Goal: Information Seeking & Learning: Understand process/instructions

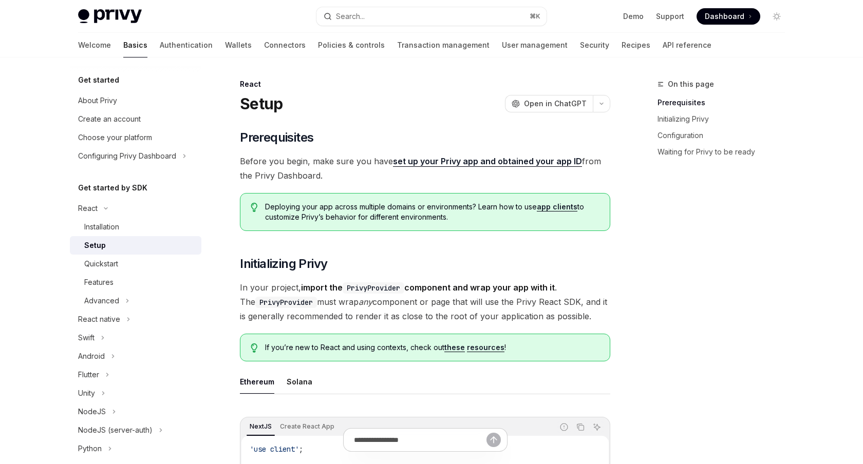
click at [452, 11] on button "Search... ⌘ K" at bounding box center [431, 16] width 230 height 18
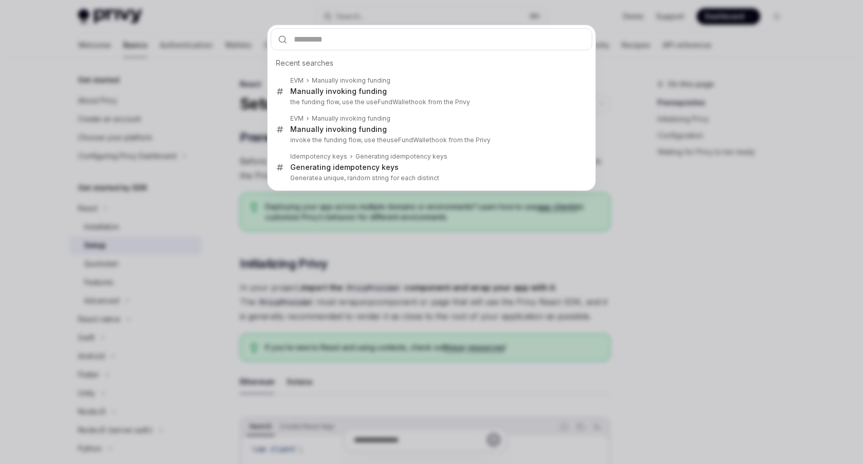
type input "*"
type textarea "*"
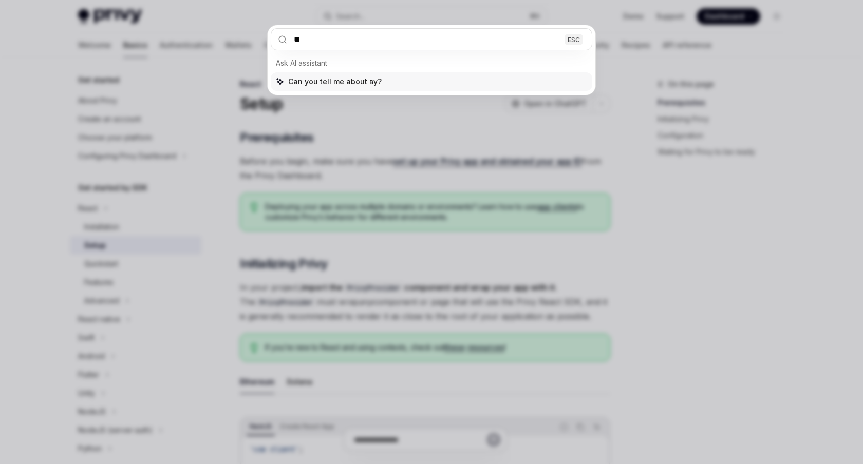
type input "*"
type input "**********"
type textarea "*"
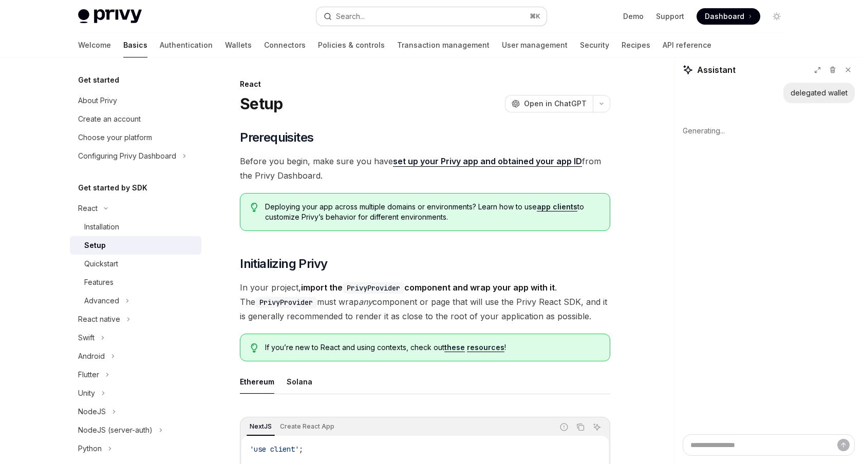
click at [443, 22] on button "Search... ⌘ K" at bounding box center [431, 16] width 230 height 18
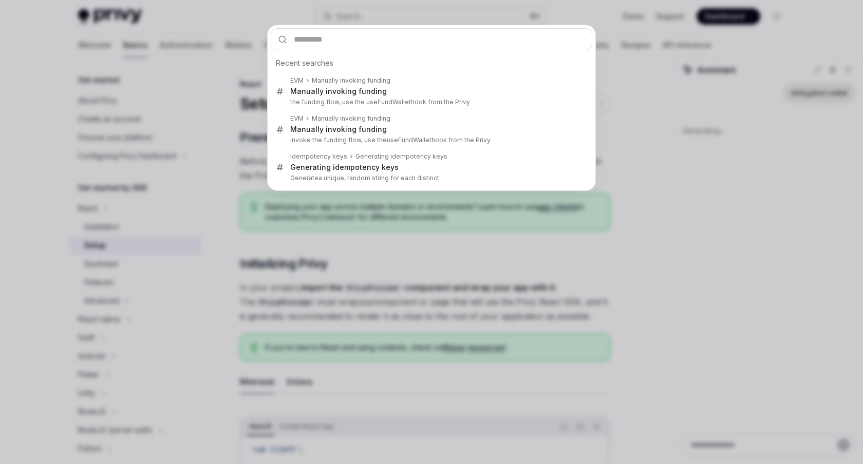
type textarea "*"
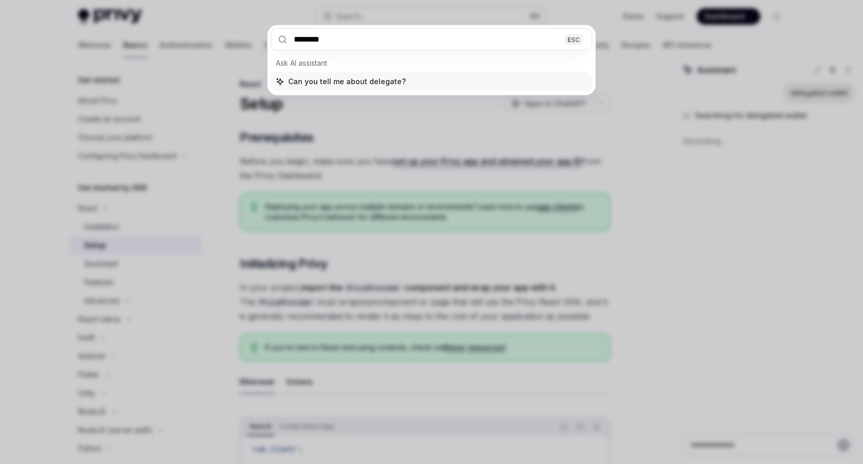
type input "*********"
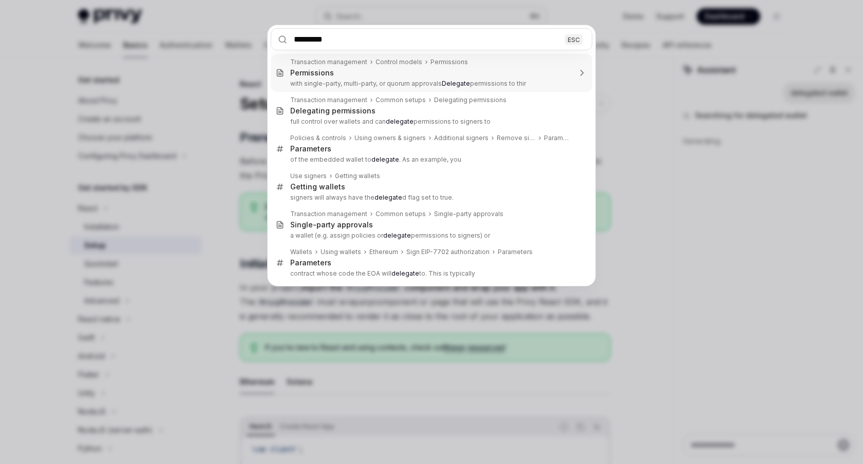
type textarea "*"
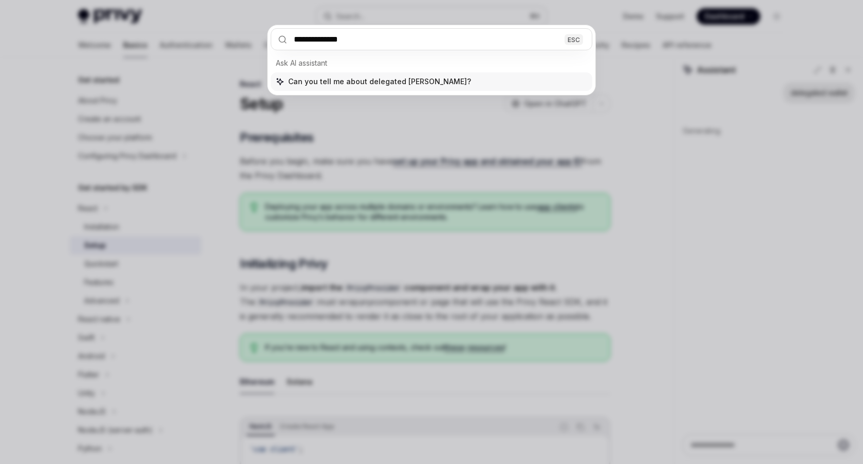
type input "**********"
type textarea "*"
type input "**********"
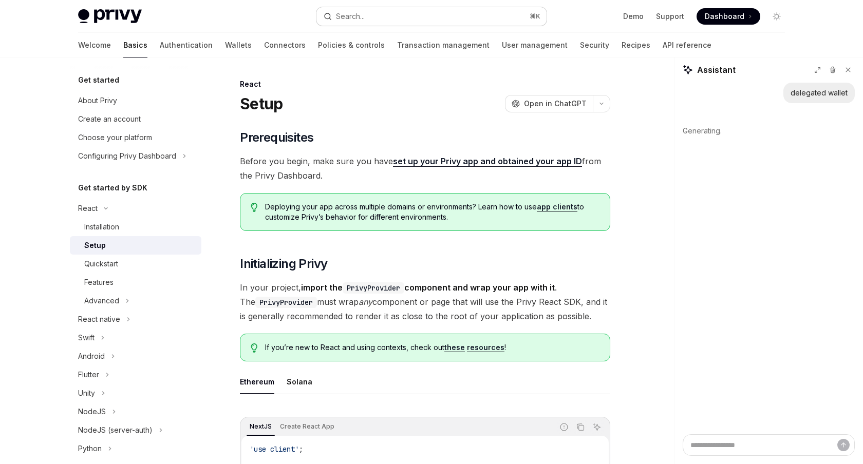
type textarea "*"
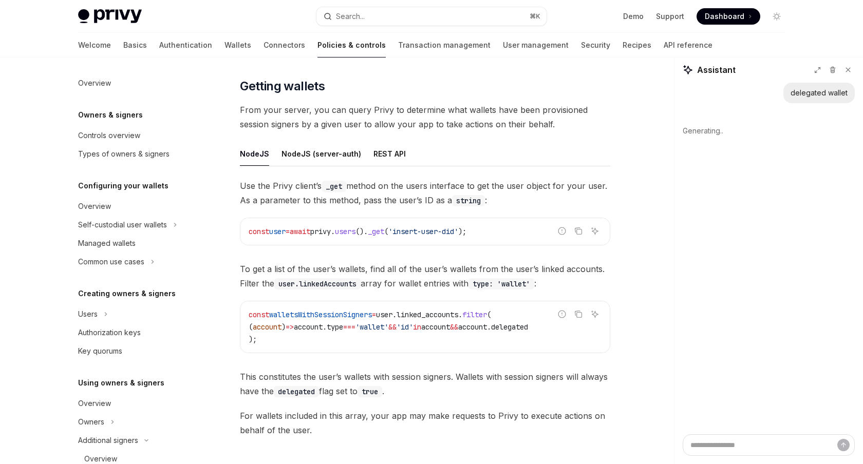
scroll to position [291, 0]
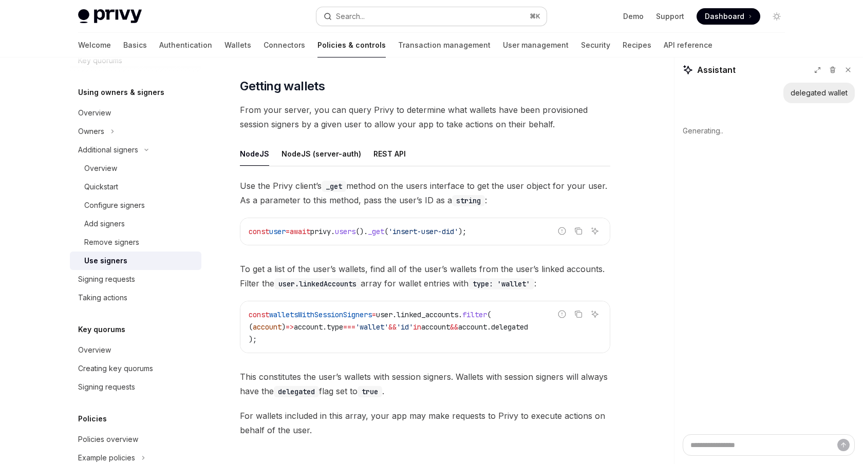
click at [417, 14] on button "Search... ⌘ K" at bounding box center [431, 16] width 230 height 18
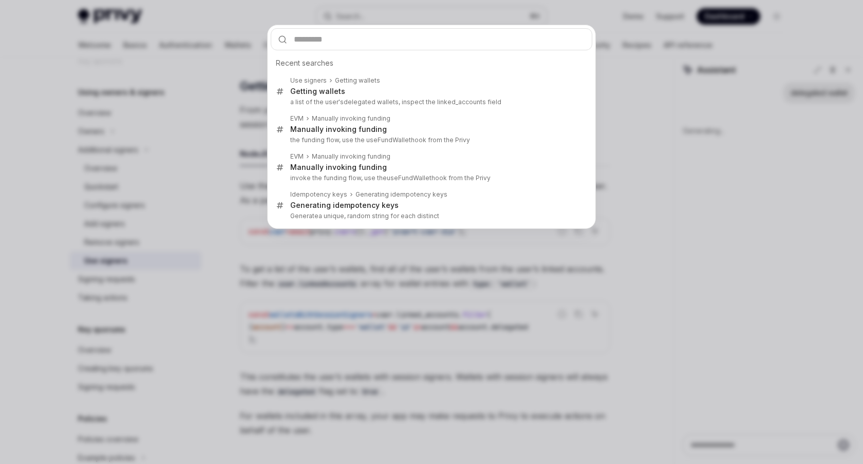
type input "**********"
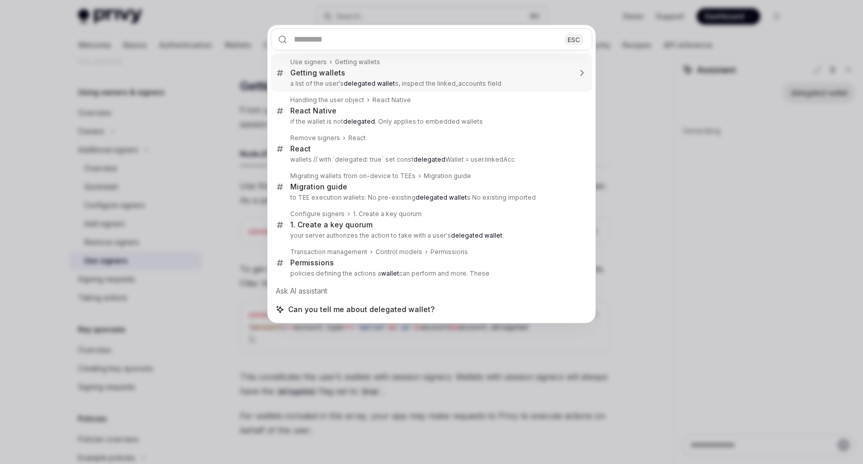
type textarea "*"
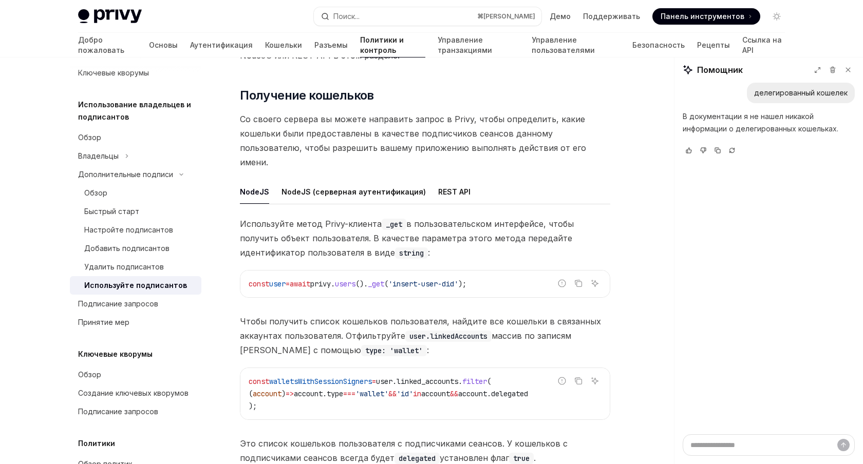
scroll to position [387, 0]
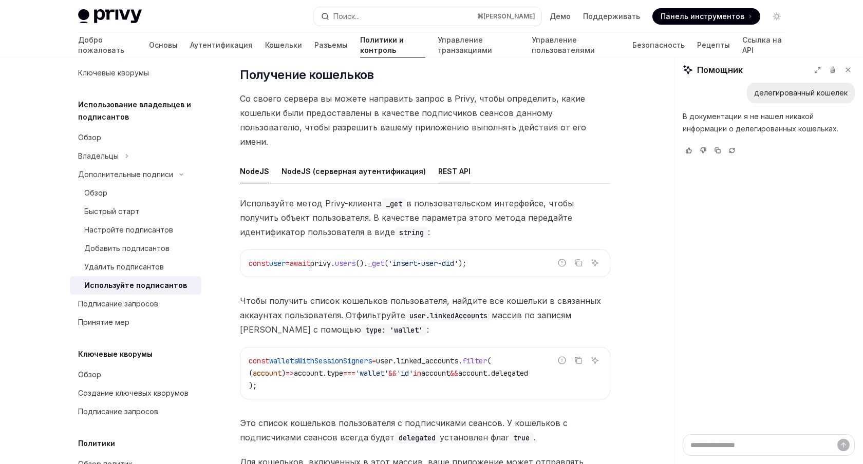
click at [447, 167] on font "REST API" at bounding box center [454, 171] width 32 height 9
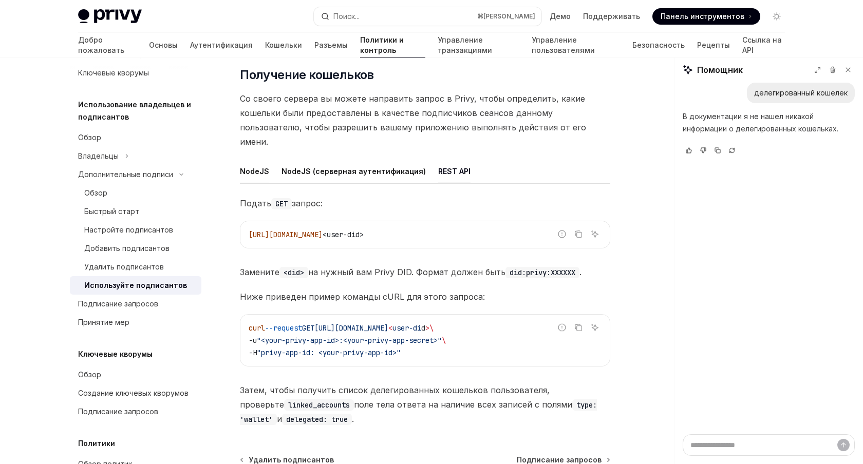
click at [260, 167] on font "NodeJS" at bounding box center [254, 171] width 29 height 9
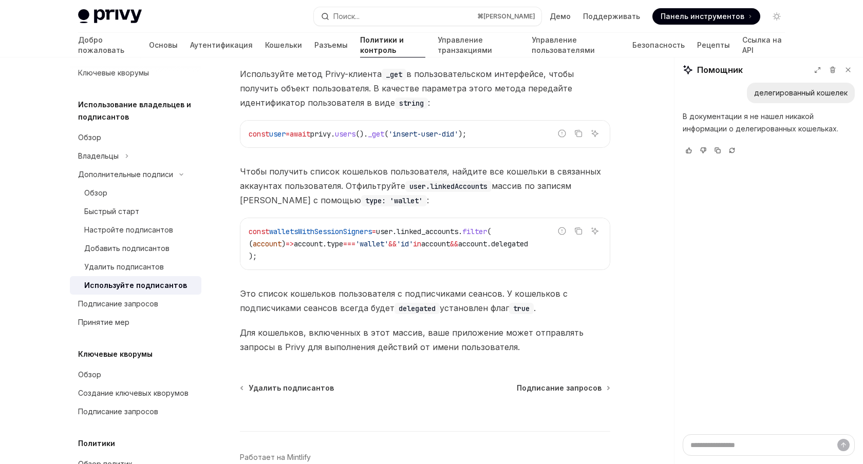
scroll to position [525, 0]
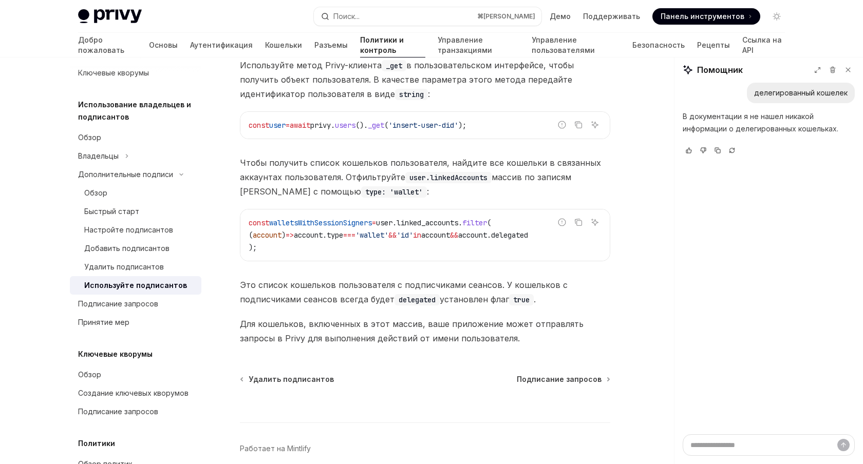
drag, startPoint x: 575, startPoint y: 108, endPoint x: 500, endPoint y: 187, distance: 108.9
click at [500, 187] on div "Используйте метод Privy-клиента _get в пользовательском интерфейсе, чтобы получ…" at bounding box center [425, 202] width 370 height 288
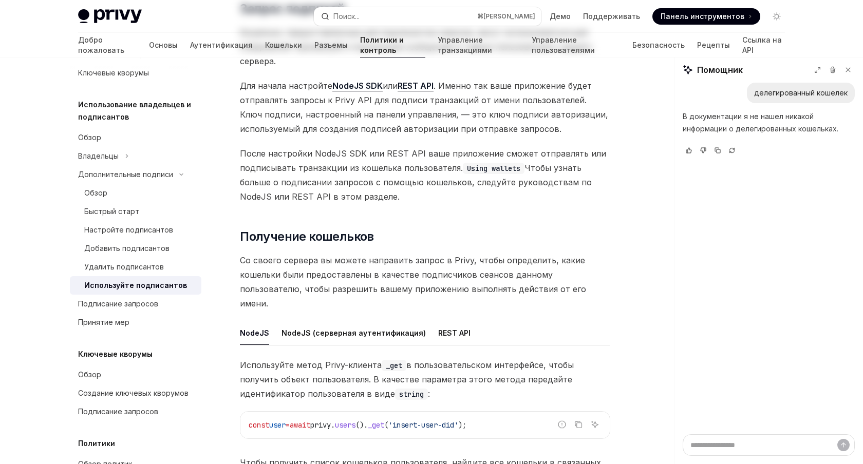
scroll to position [0, 0]
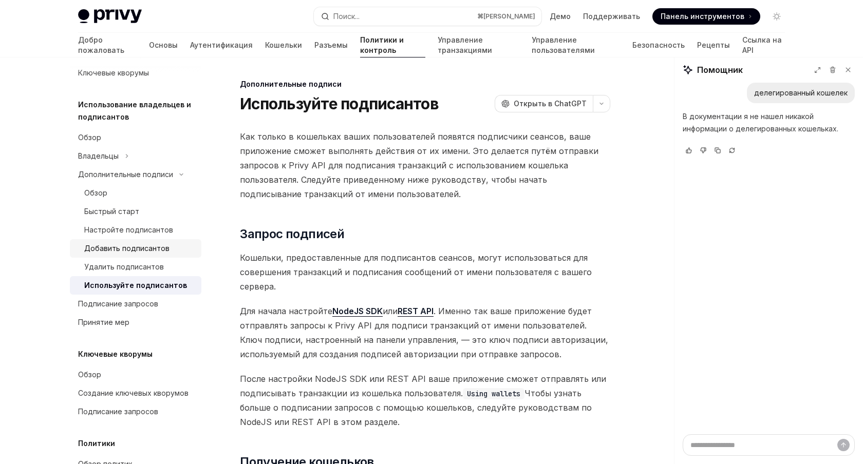
click at [151, 244] on font "Добавить подписантов" at bounding box center [126, 248] width 85 height 9
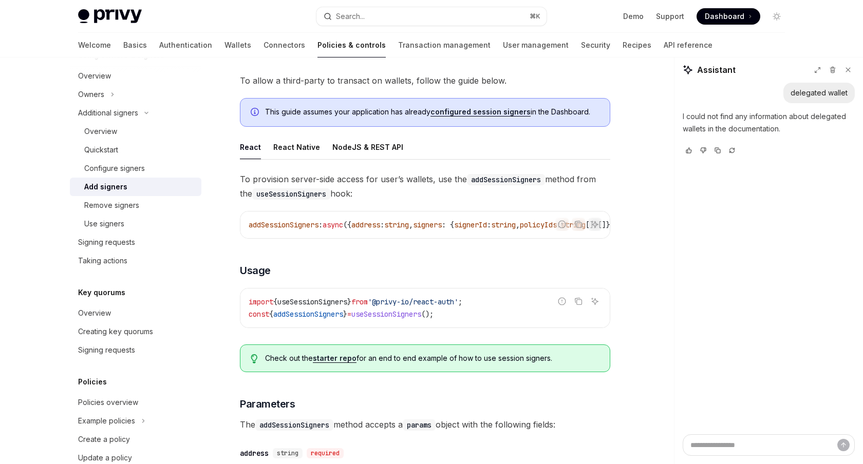
scroll to position [291, 0]
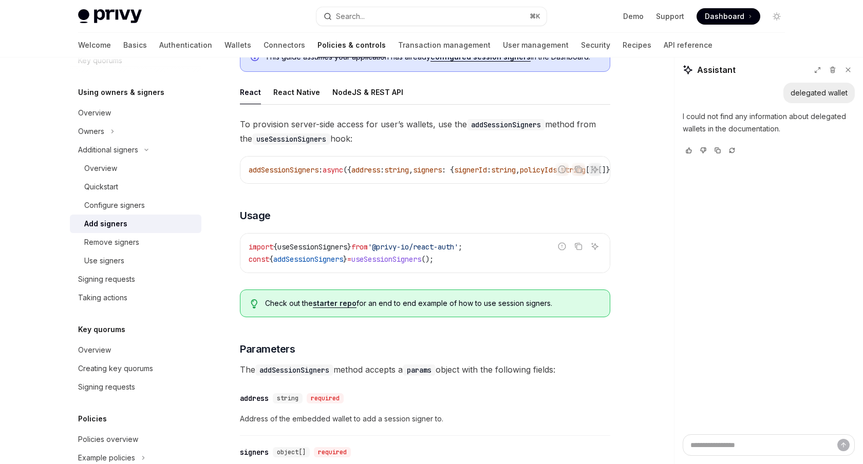
click at [547, 187] on div "Report incorrect code" at bounding box center [562, 185] width 72 height 10
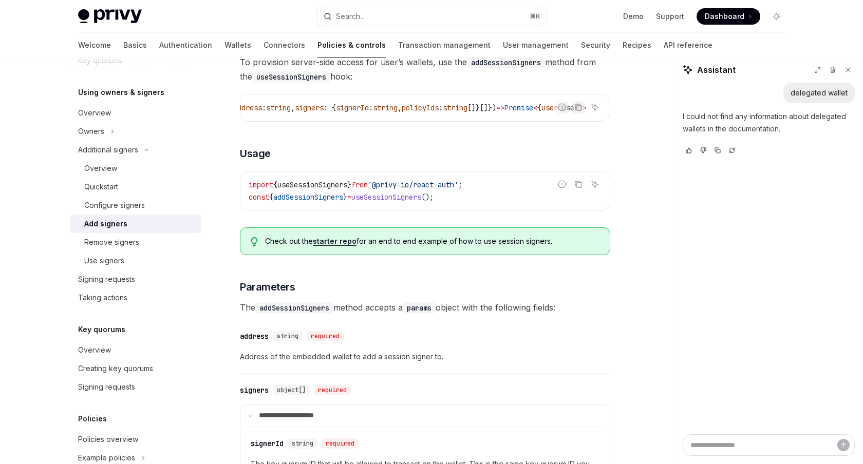
scroll to position [107, 0]
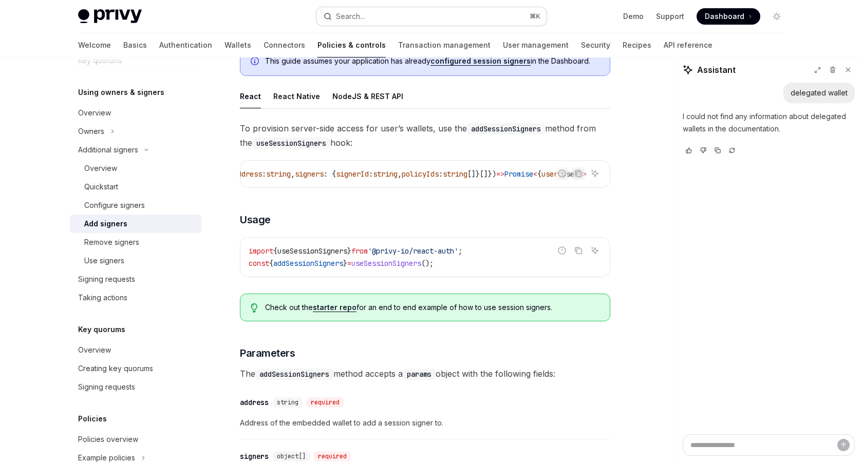
click at [397, 13] on button "Search... ⌘ K" at bounding box center [431, 16] width 230 height 18
type textarea "*"
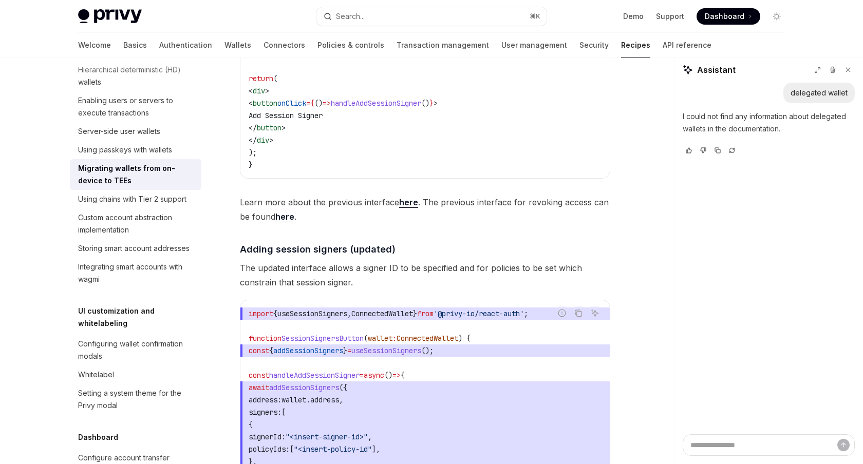
scroll to position [1916, 0]
